Goal: Task Accomplishment & Management: Manage account settings

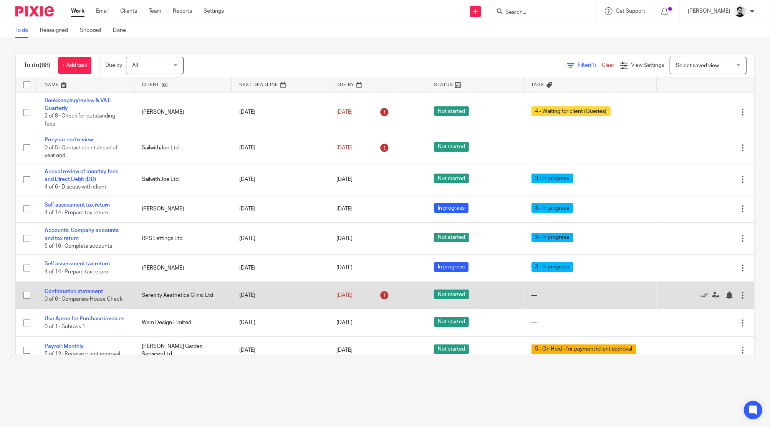
click at [676, 296] on div at bounding box center [702, 296] width 75 height 8
click at [701, 299] on icon at bounding box center [705, 296] width 8 height 8
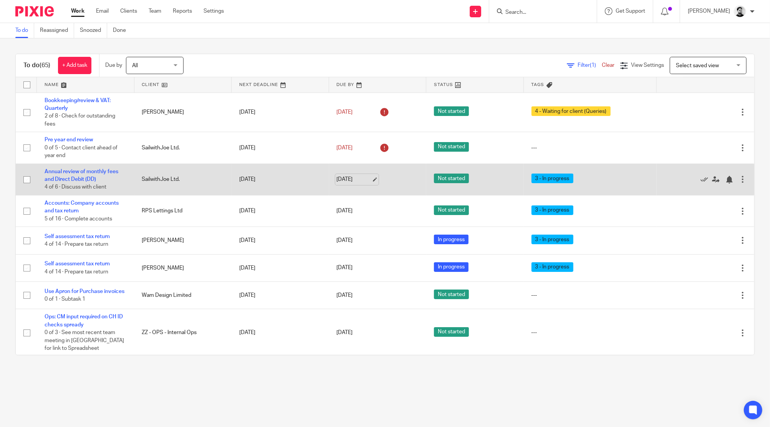
click at [351, 182] on link "26 Sep 2025" at bounding box center [354, 180] width 35 height 8
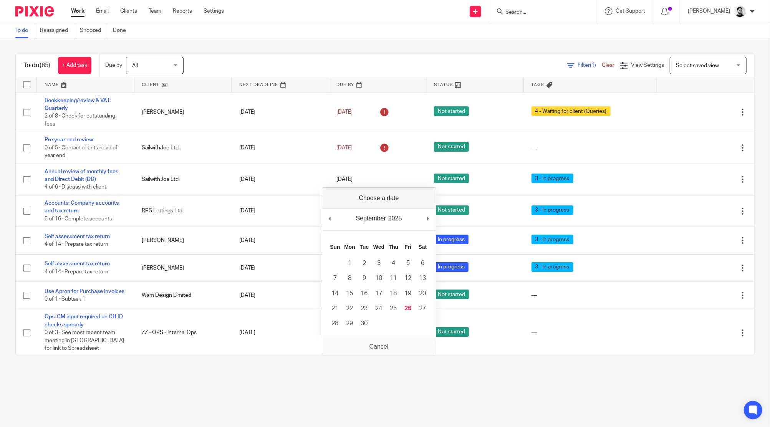
click at [438, 380] on main "To do Reassigned Snoozed Done To do (65) + Add task Due by All All Today Tomorr…" at bounding box center [385, 213] width 770 height 427
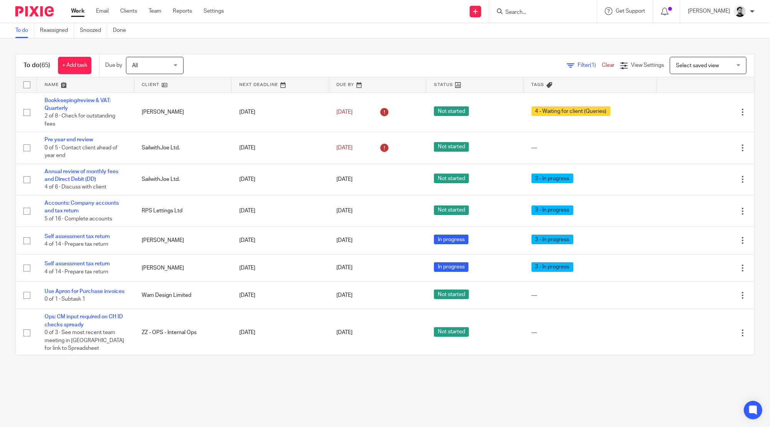
click at [529, 10] on input "Search" at bounding box center [539, 12] width 69 height 7
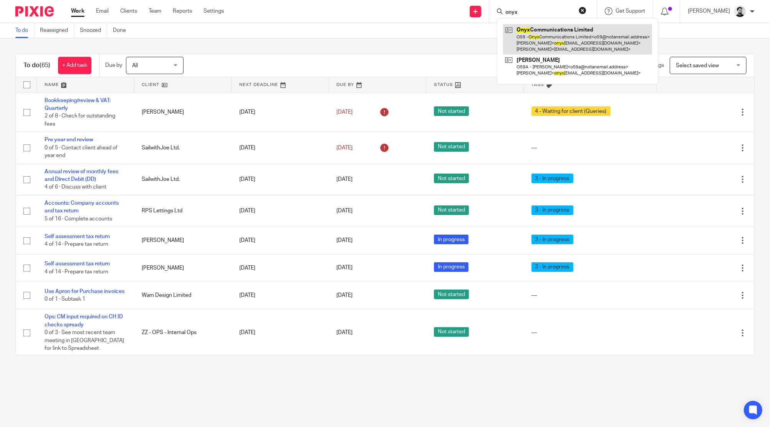
type input "onyx"
click at [542, 40] on link at bounding box center [577, 39] width 149 height 30
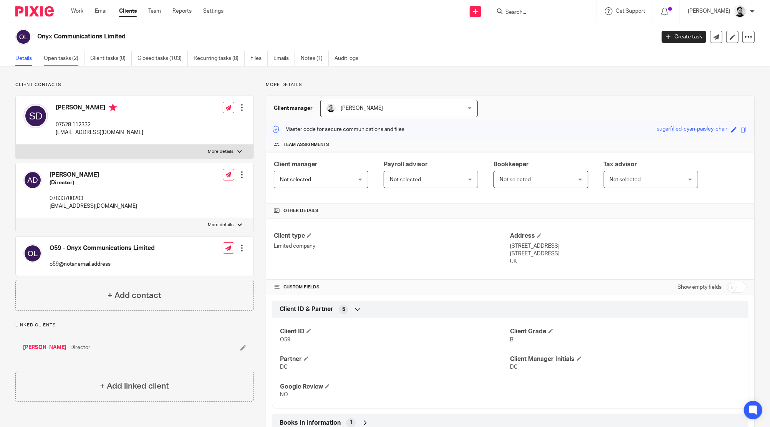
click at [73, 58] on link "Open tasks (2)" at bounding box center [64, 58] width 41 height 15
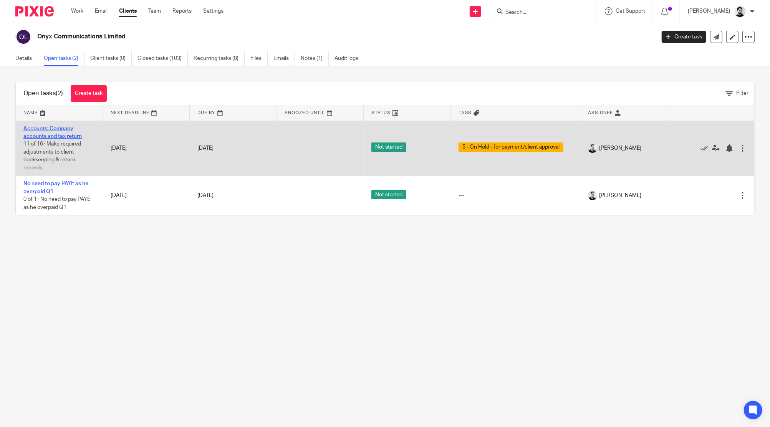
click at [61, 128] on link "Accounts: Company accounts and tax return" at bounding box center [52, 132] width 58 height 13
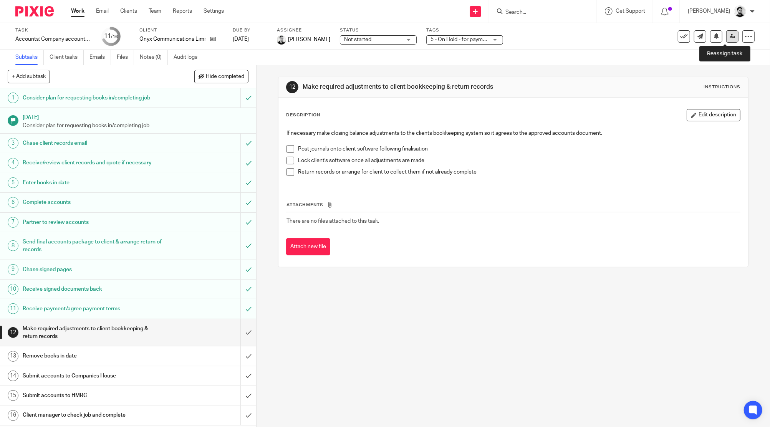
click at [730, 35] on icon at bounding box center [733, 36] width 6 height 6
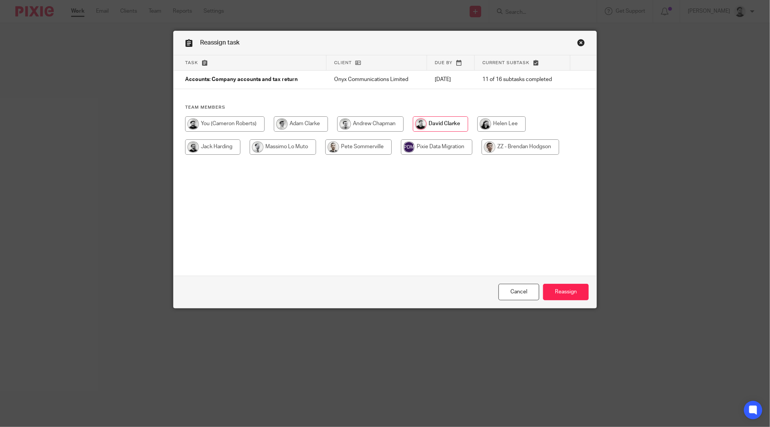
click at [237, 127] on input "radio" at bounding box center [225, 123] width 80 height 15
radio input "true"
click at [548, 295] on input "Reassign" at bounding box center [566, 292] width 46 height 17
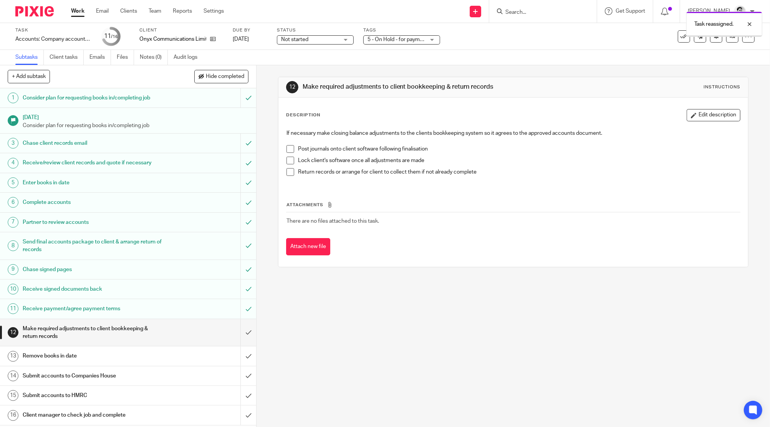
click at [74, 10] on link "Work" at bounding box center [77, 11] width 13 height 8
